Goal: Task Accomplishment & Management: Manage account settings

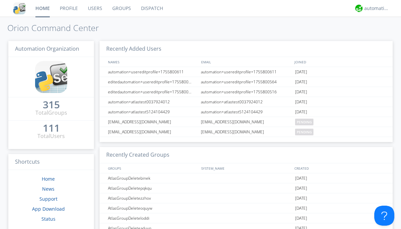
click at [95, 8] on link "Users" at bounding box center [95, 8] width 24 height 17
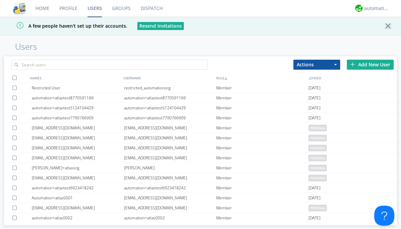
click at [370, 64] on div "Add New User" at bounding box center [370, 65] width 47 height 10
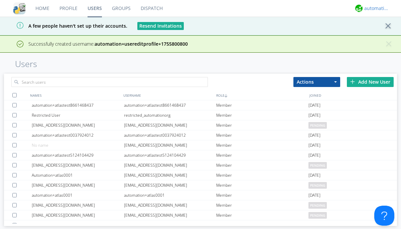
click at [375, 8] on div "automation+atlas" at bounding box center [376, 8] width 25 height 7
click at [380, 35] on div "Log Out" at bounding box center [380, 35] width 34 height 12
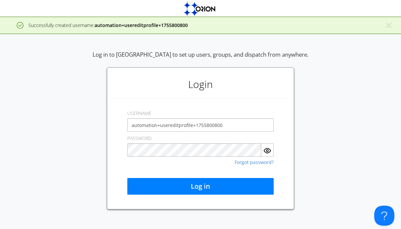
type input "automation+usereditprofile+1755800800"
click at [200, 187] on button "Log in" at bounding box center [200, 186] width 146 height 17
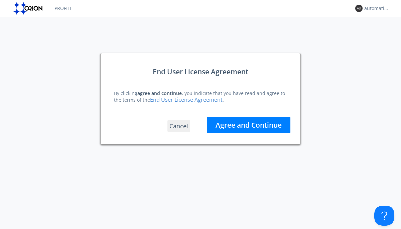
click at [249, 125] on button "Agree and Continue" at bounding box center [249, 125] width 84 height 17
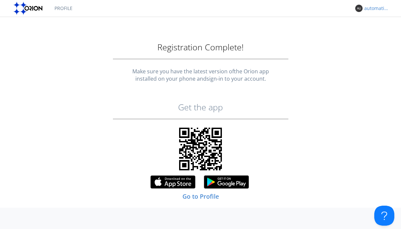
click at [375, 8] on div "automation+usereditprofile+1755800800" at bounding box center [376, 8] width 25 height 7
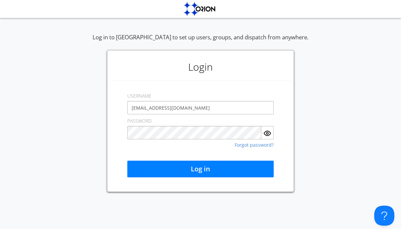
type input "[EMAIL_ADDRESS][DOMAIN_NAME]"
click at [200, 169] on button "Log in" at bounding box center [200, 169] width 146 height 17
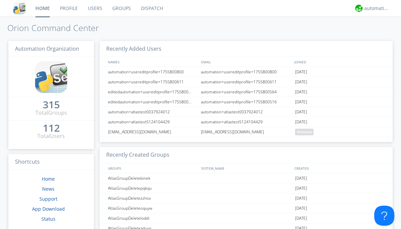
click at [95, 8] on link "Users" at bounding box center [95, 8] width 24 height 17
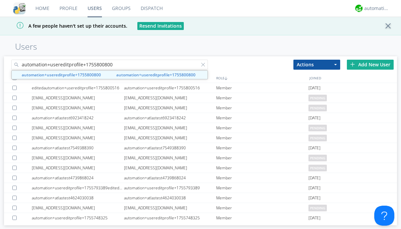
type input "automation+usereditprofile+1755800800"
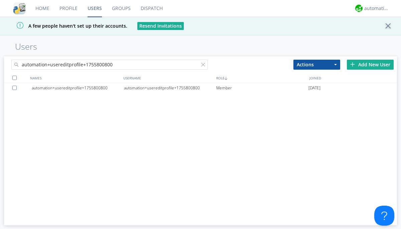
click at [170, 88] on div "automation+usereditprofile+1755800800" at bounding box center [170, 88] width 92 height 10
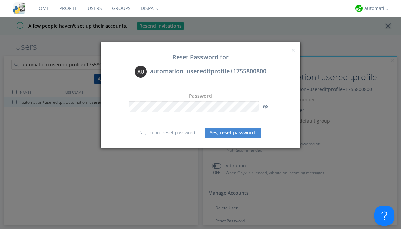
click at [233, 133] on button "Yes, reset password." at bounding box center [232, 133] width 57 height 10
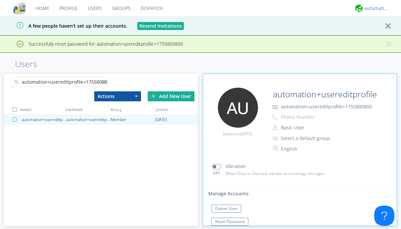
click at [375, 8] on div "automation+atlas" at bounding box center [376, 8] width 25 height 7
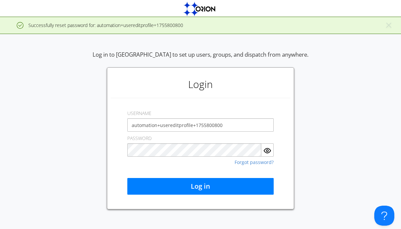
type input "automation+usereditprofile+1755800800"
click at [200, 187] on button "Log in" at bounding box center [200, 186] width 146 height 17
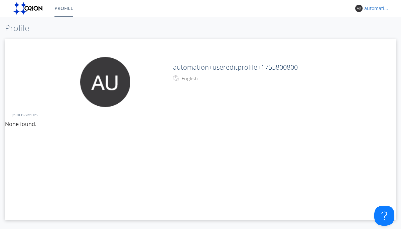
click at [375, 8] on div "automation+usereditprofile+1755800800" at bounding box center [376, 8] width 25 height 7
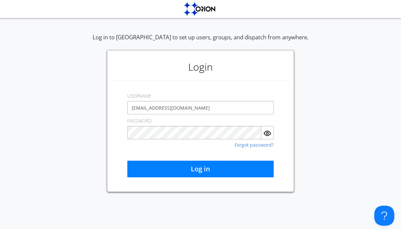
type input "[EMAIL_ADDRESS][DOMAIN_NAME]"
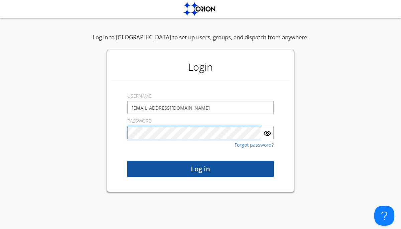
click at [200, 169] on button "Log in" at bounding box center [200, 169] width 146 height 17
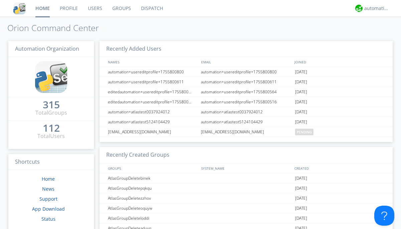
click at [95, 8] on link "Users" at bounding box center [95, 8] width 24 height 17
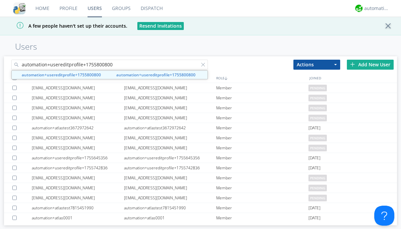
type input "automation+usereditprofile+1755800800"
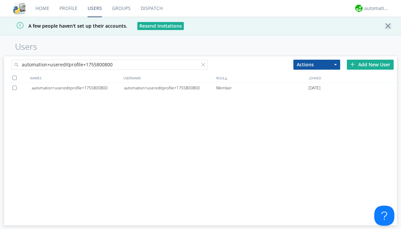
click at [16, 88] on div at bounding box center [15, 88] width 7 height 4
click at [317, 64] on button "Actions" at bounding box center [316, 65] width 47 height 10
click at [0, 0] on link "Delete User" at bounding box center [0, 0] width 0 height 0
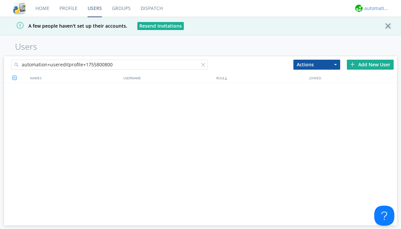
click at [375, 8] on div "automation+atlas" at bounding box center [376, 8] width 25 height 7
